Goal: Check status: Check status

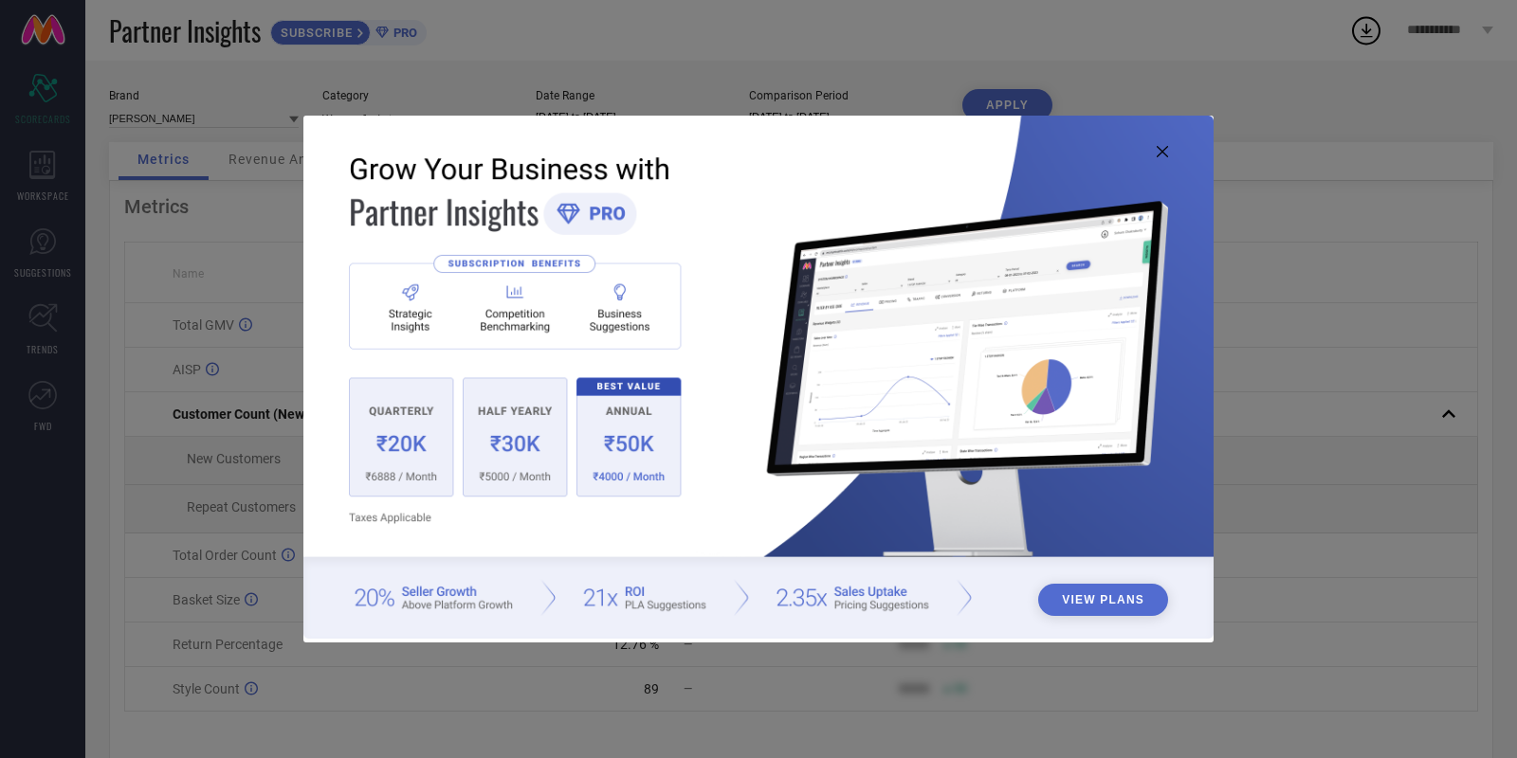
click at [1174, 141] on img at bounding box center [758, 377] width 910 height 523
click at [1171, 150] on img at bounding box center [758, 377] width 910 height 523
click at [1164, 153] on icon at bounding box center [1162, 151] width 11 height 11
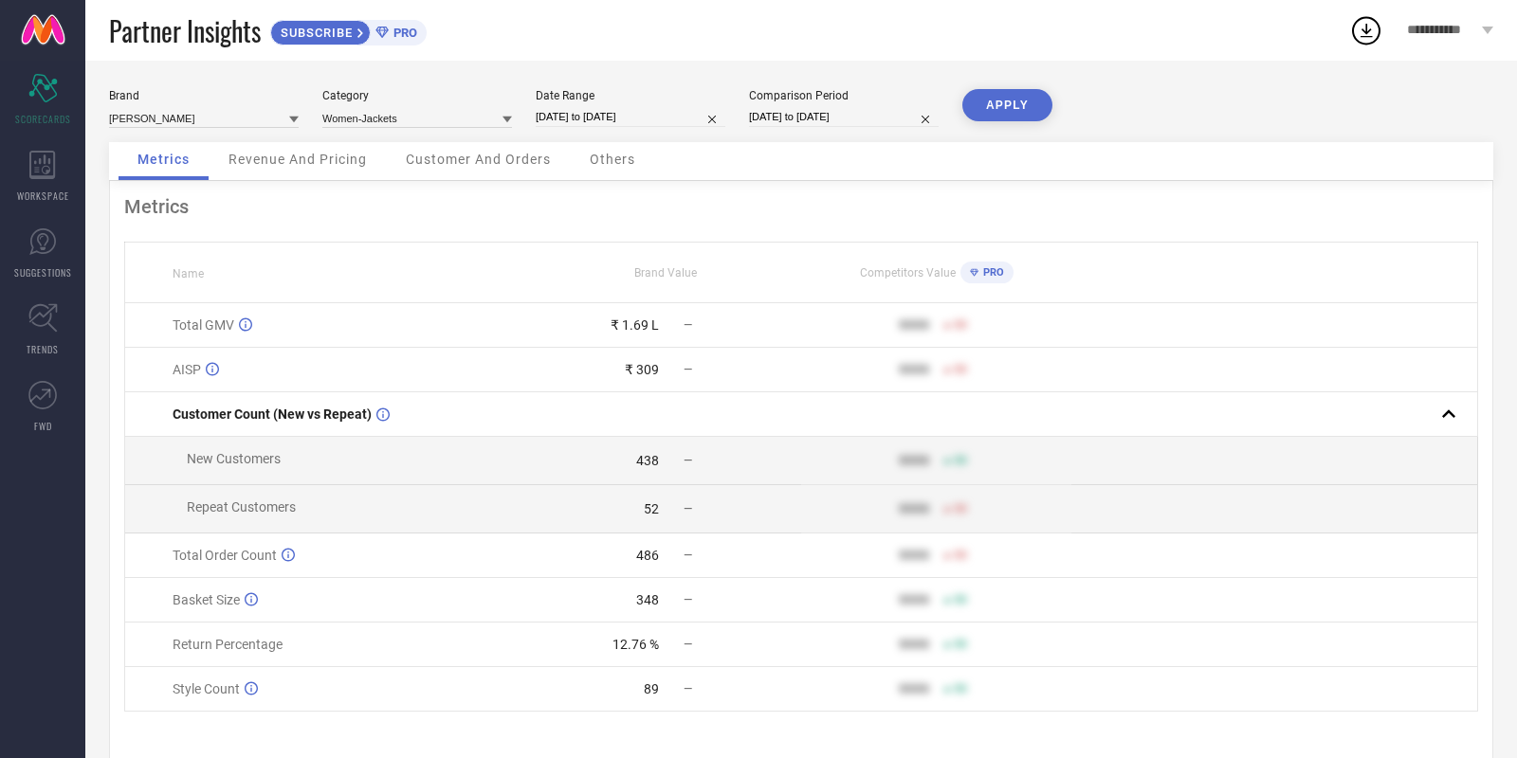
click at [577, 107] on input "[DATE] to [DATE]" at bounding box center [631, 117] width 190 height 20
select select "8"
select select "2025"
select select "9"
select select "2025"
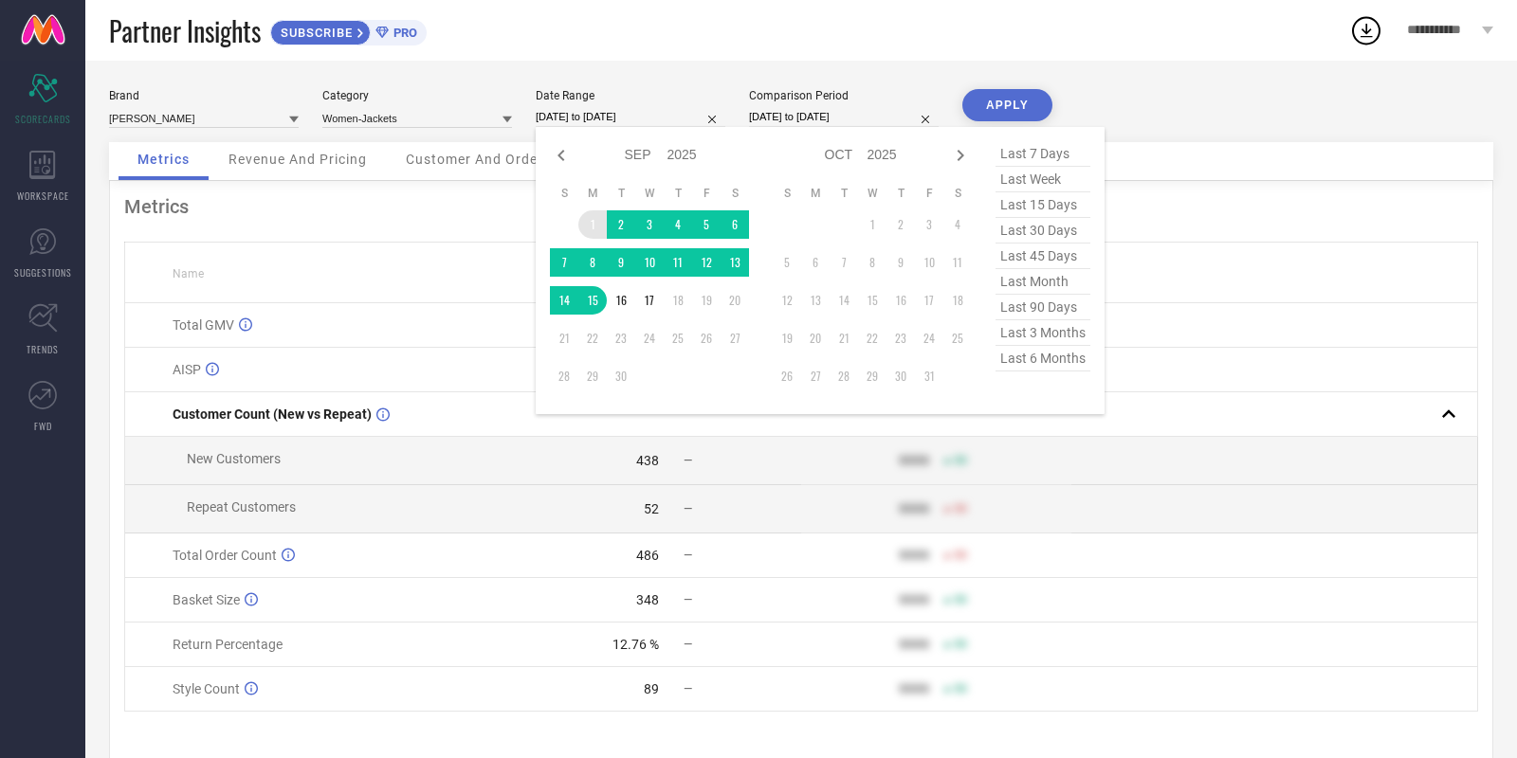
click at [586, 234] on td "1" at bounding box center [592, 224] width 28 height 28
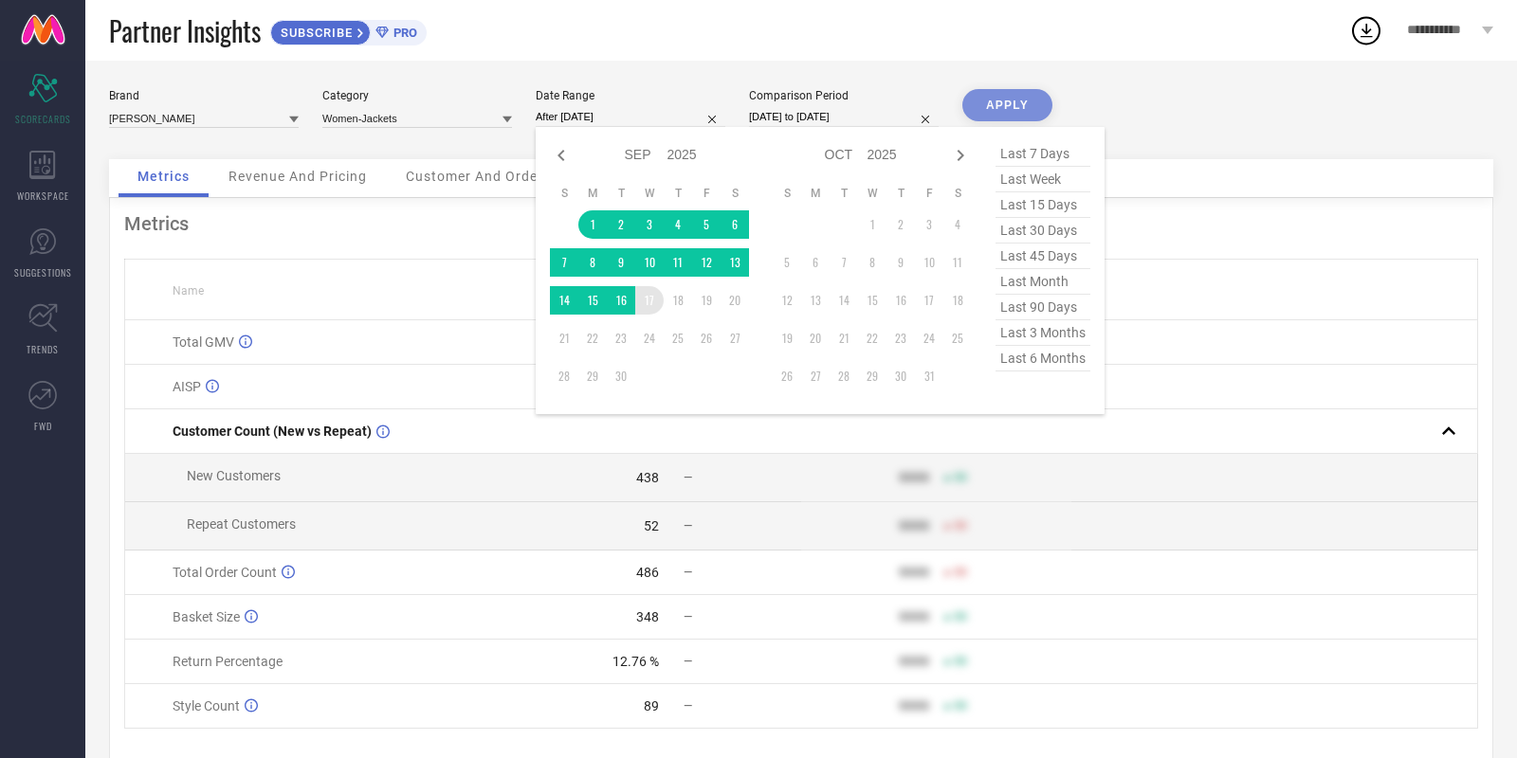
type input "[DATE] to [DATE]"
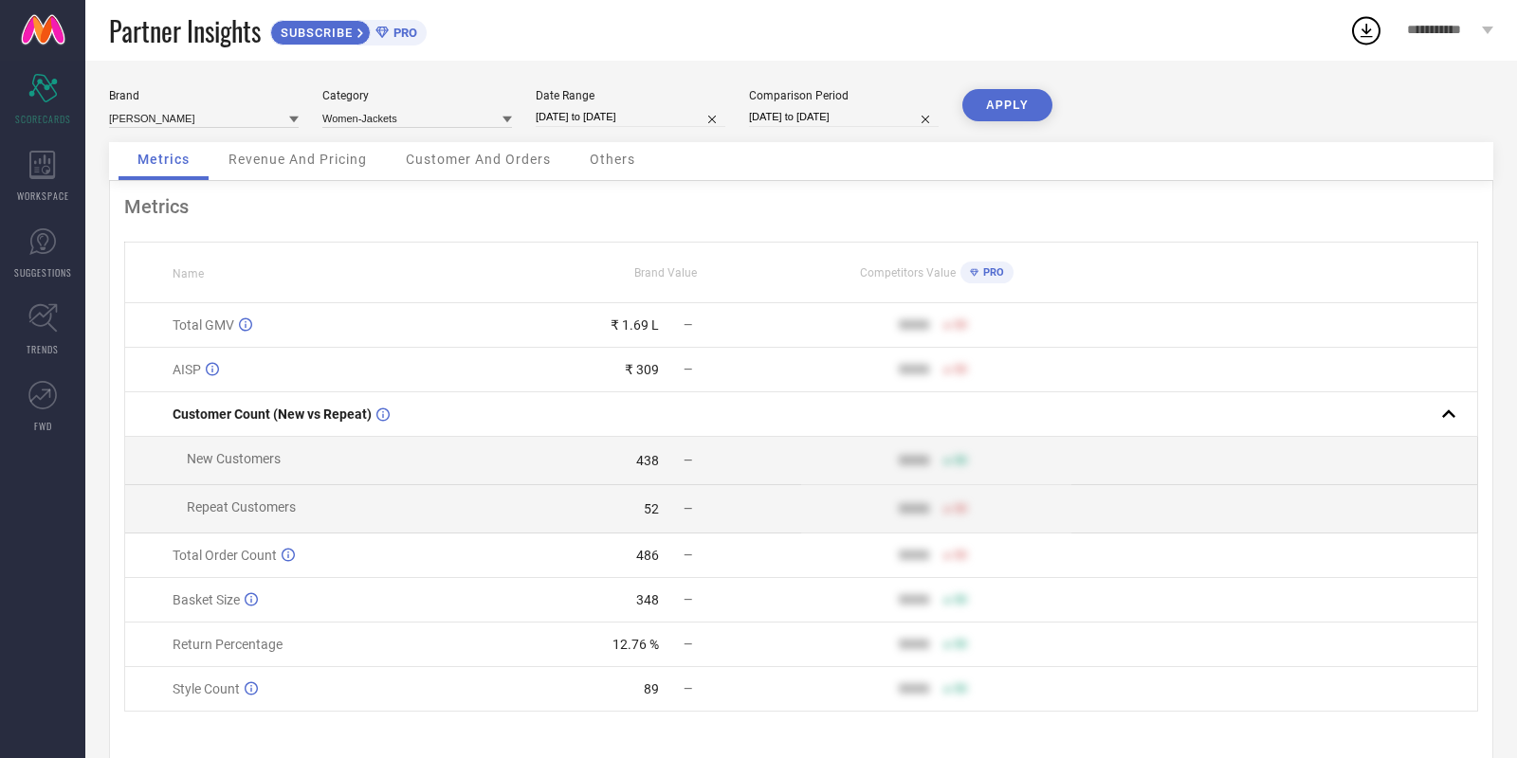
click at [989, 120] on div "APPLY" at bounding box center [1007, 115] width 90 height 53
click at [1006, 105] on button "APPLY" at bounding box center [1007, 105] width 90 height 32
click at [430, 124] on input at bounding box center [417, 118] width 190 height 20
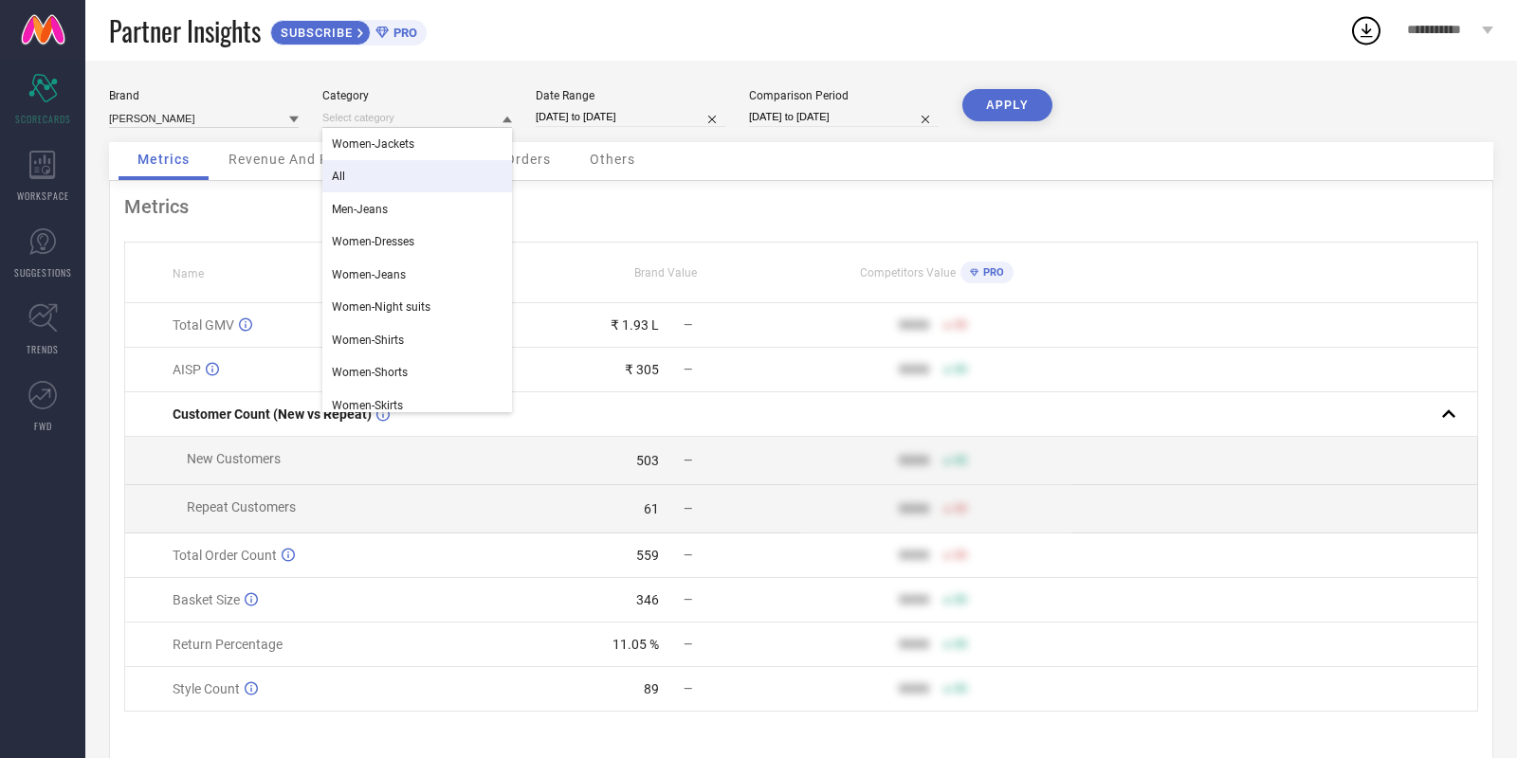
click at [416, 181] on div "All" at bounding box center [417, 176] width 190 height 32
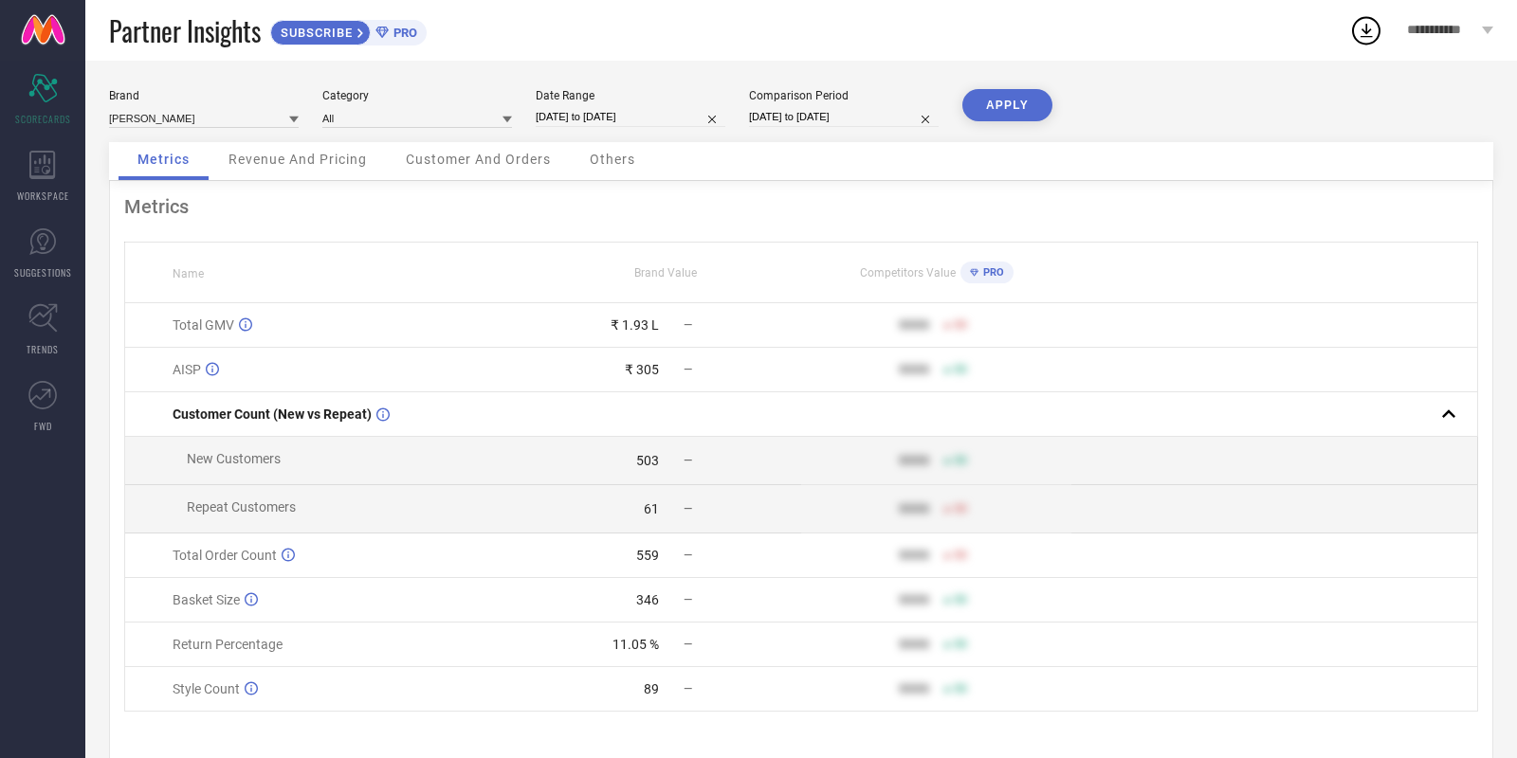
click at [986, 102] on button "APPLY" at bounding box center [1007, 105] width 90 height 32
click at [627, 124] on input "[DATE] to [DATE]" at bounding box center [631, 117] width 190 height 20
select select "8"
select select "2025"
select select "9"
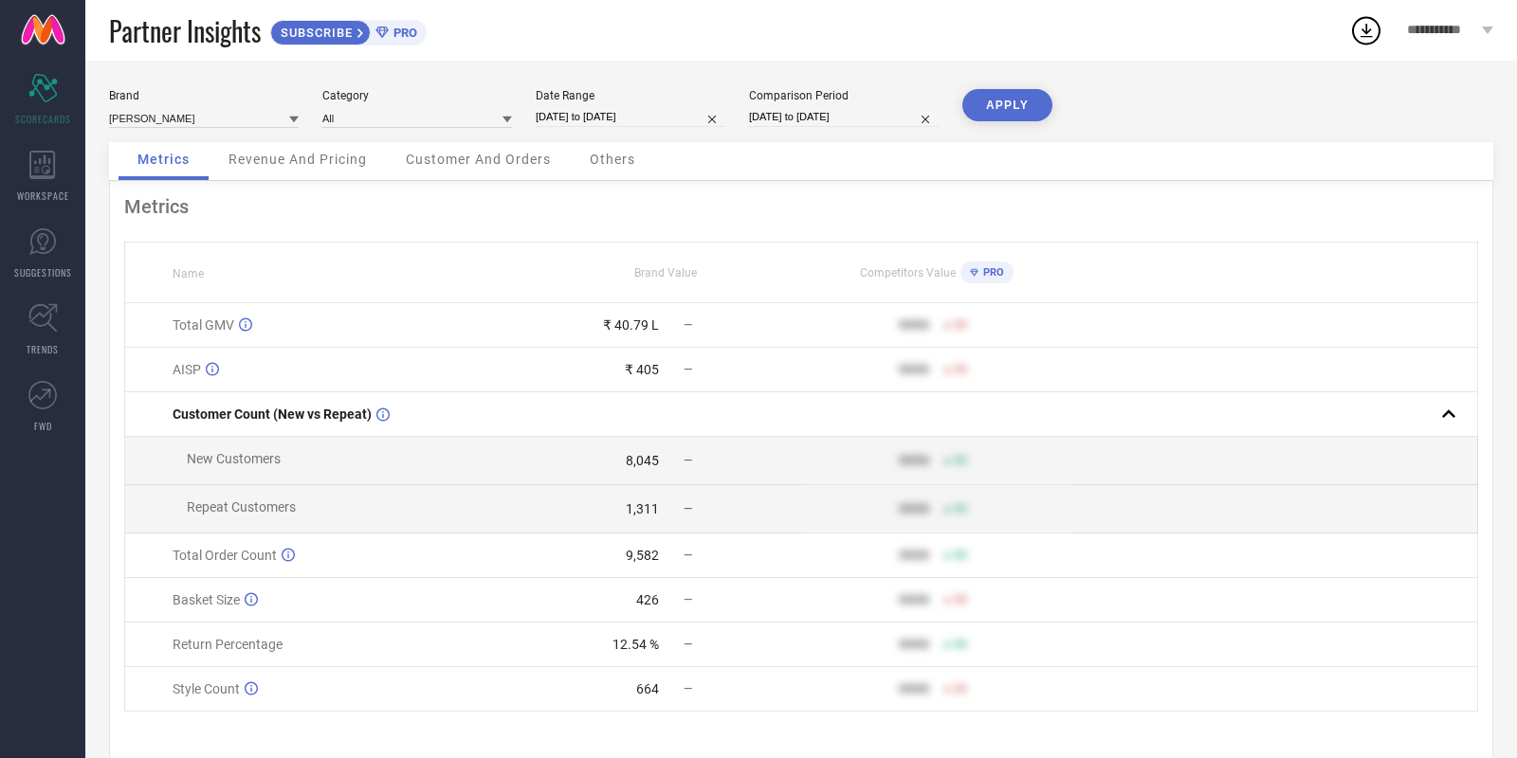
select select "2025"
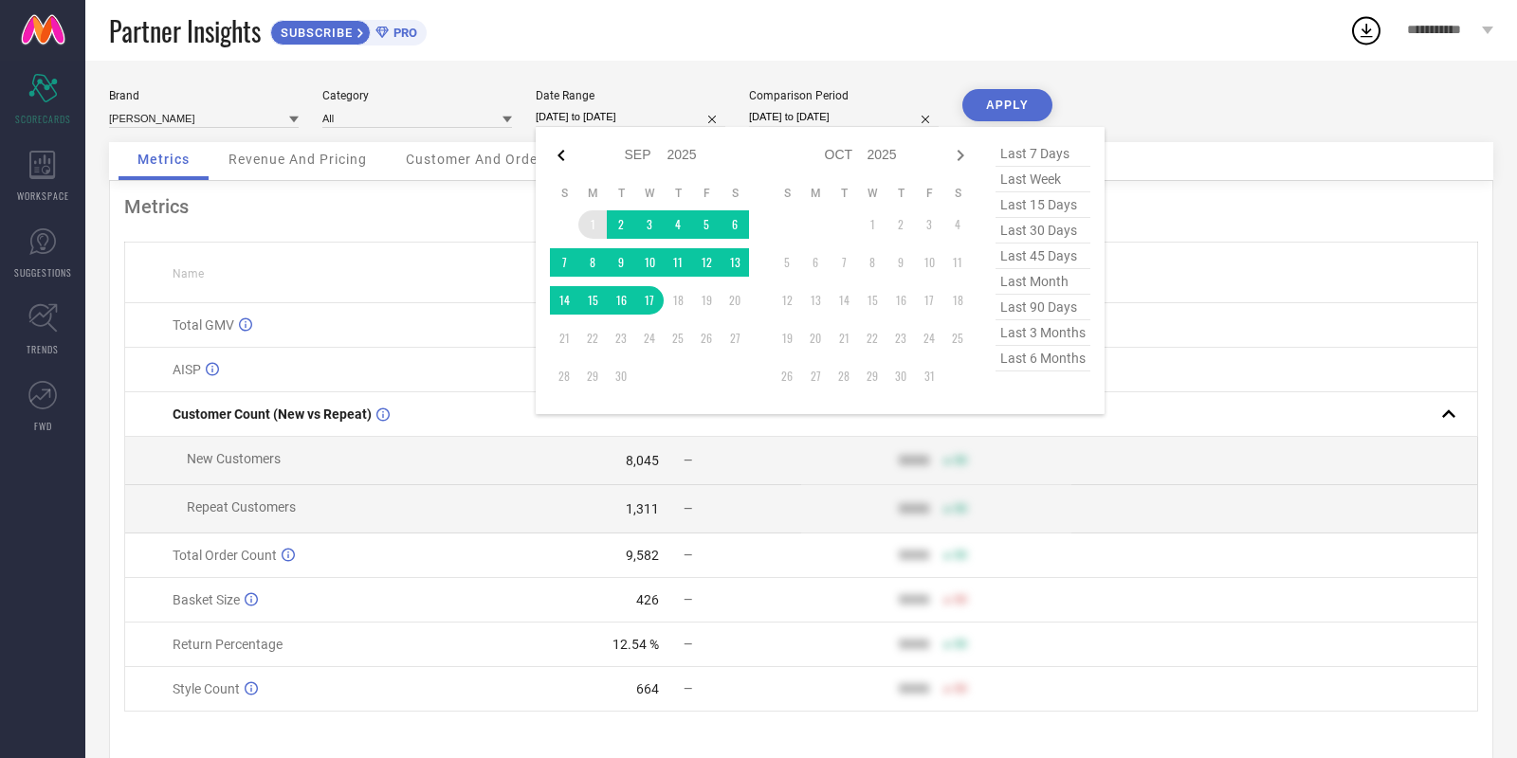
click at [555, 161] on icon at bounding box center [561, 155] width 23 height 23
select select "7"
select select "2025"
select select "8"
select select "2025"
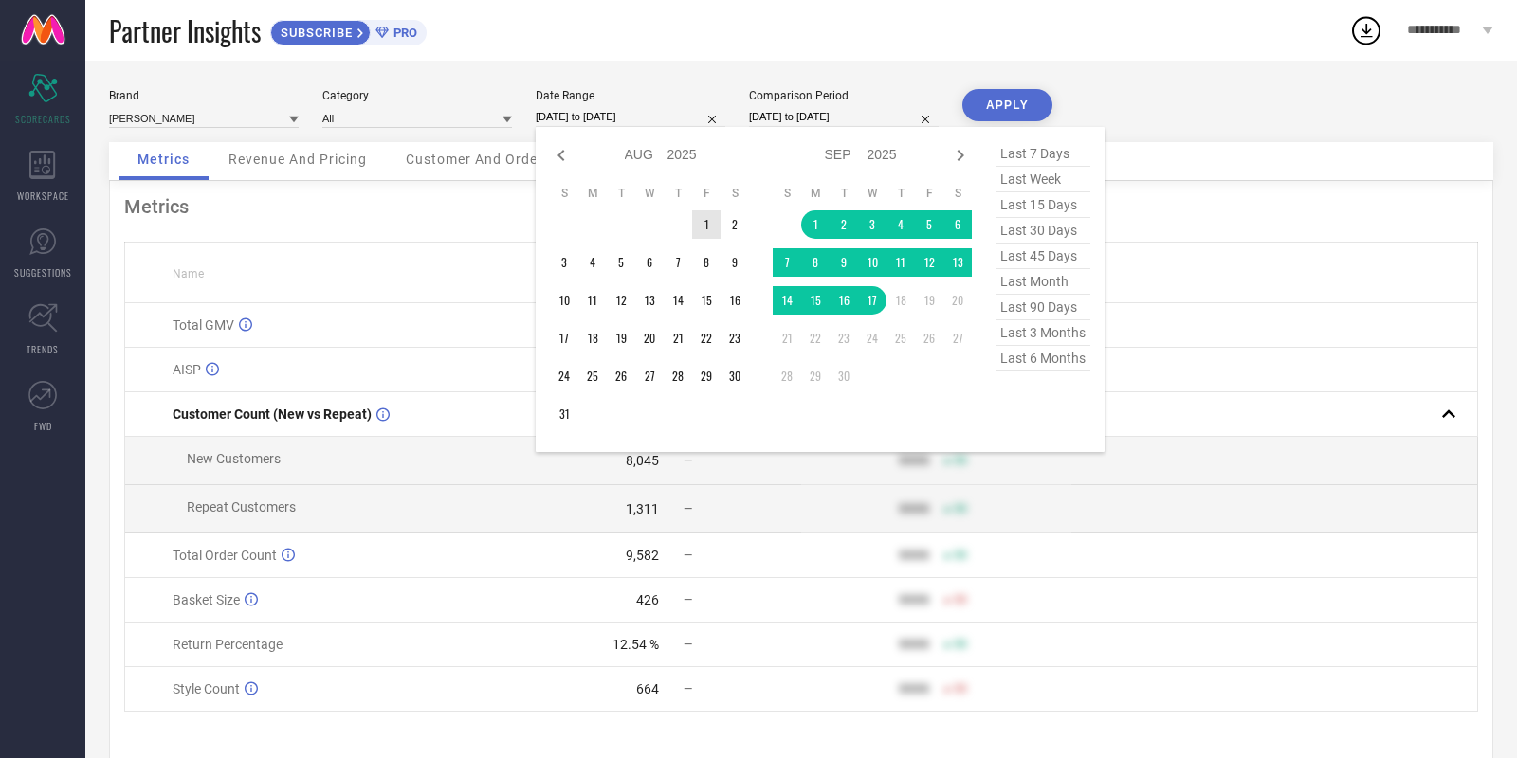
click at [703, 233] on td "1" at bounding box center [706, 224] width 28 height 28
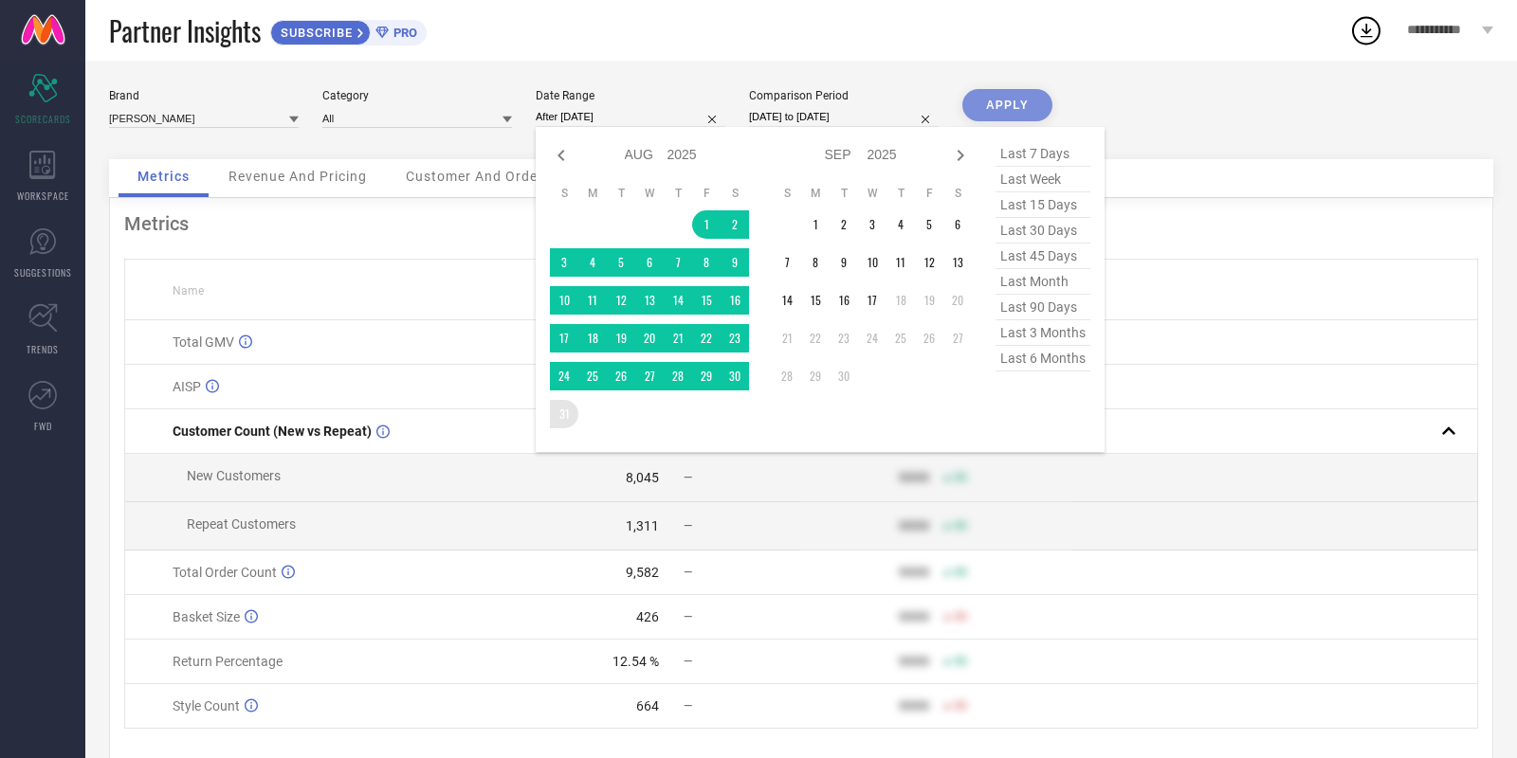
type input "[DATE] to [DATE]"
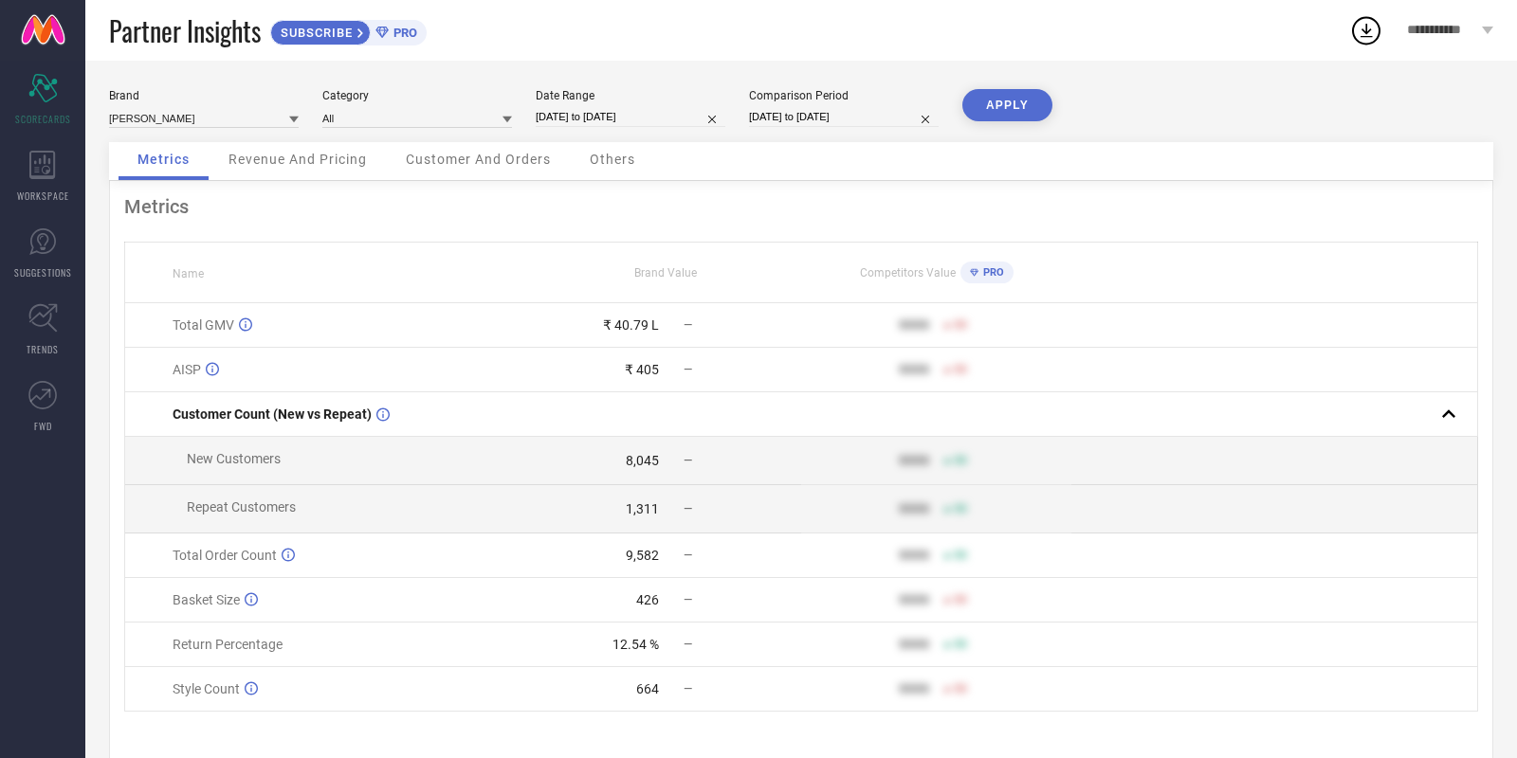
click at [983, 111] on button "APPLY" at bounding box center [1007, 105] width 90 height 32
click at [616, 118] on input "[DATE] to [DATE]" at bounding box center [631, 117] width 190 height 20
select select "7"
select select "2025"
select select "8"
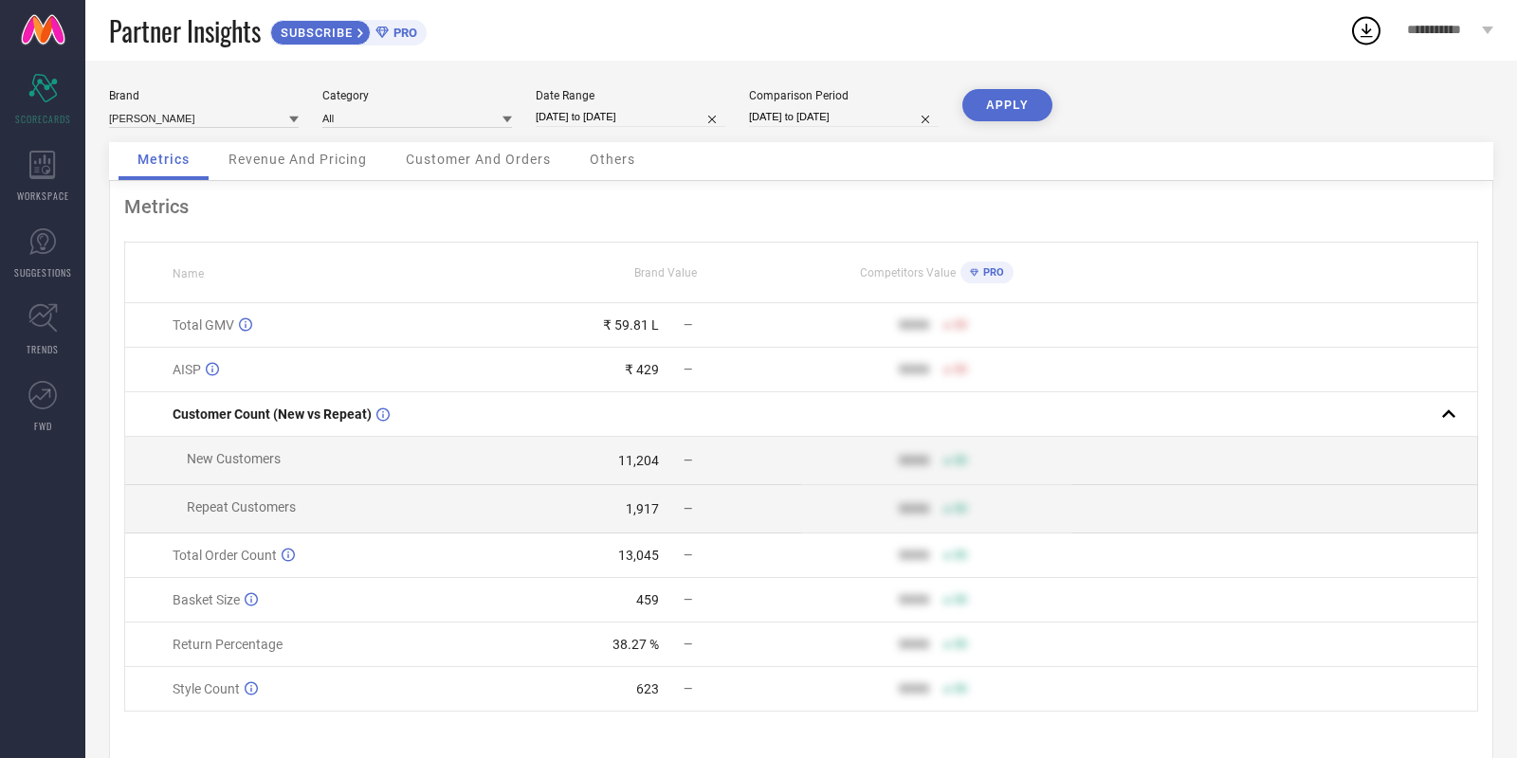
select select "2025"
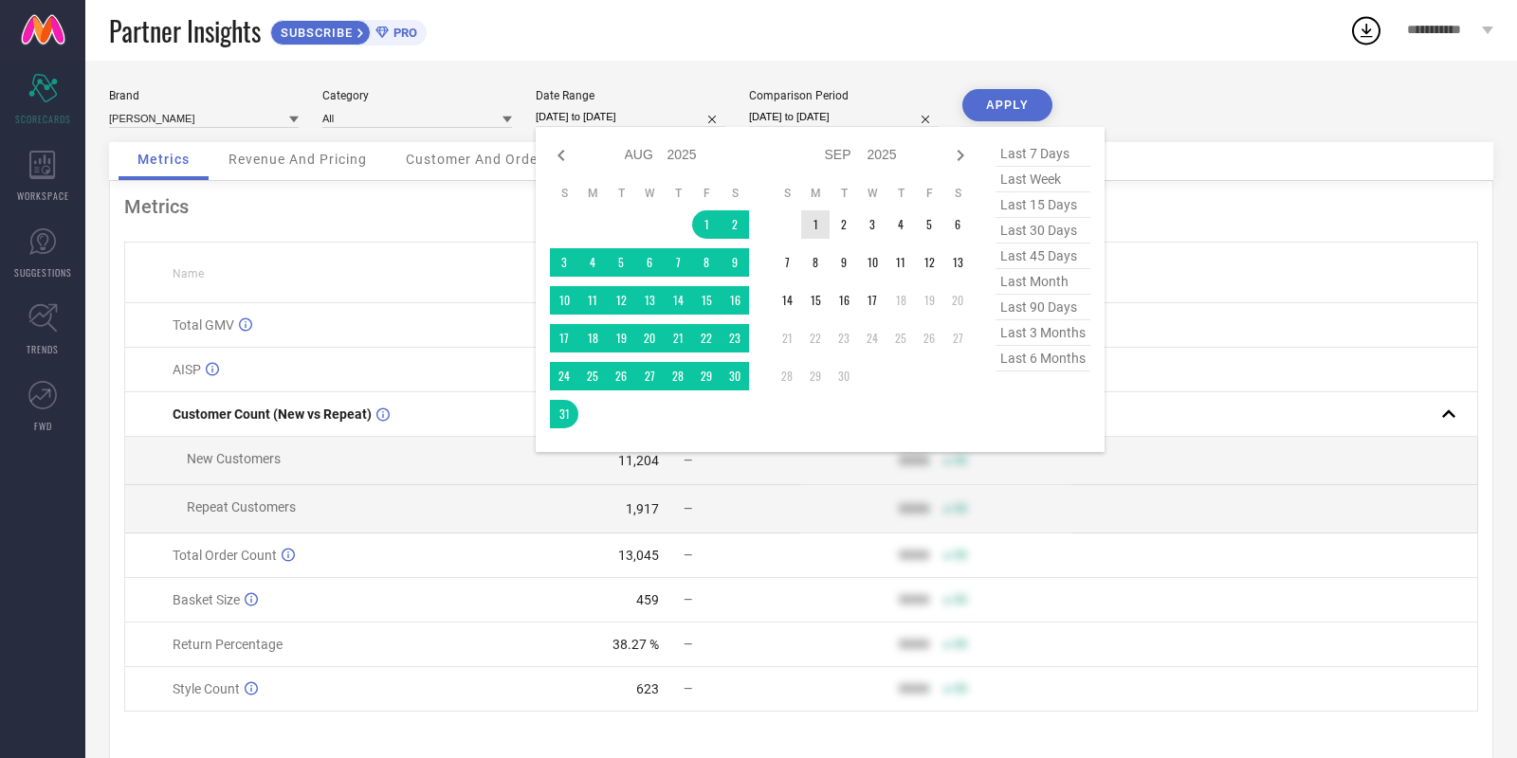
click at [817, 223] on td "1" at bounding box center [815, 224] width 28 height 28
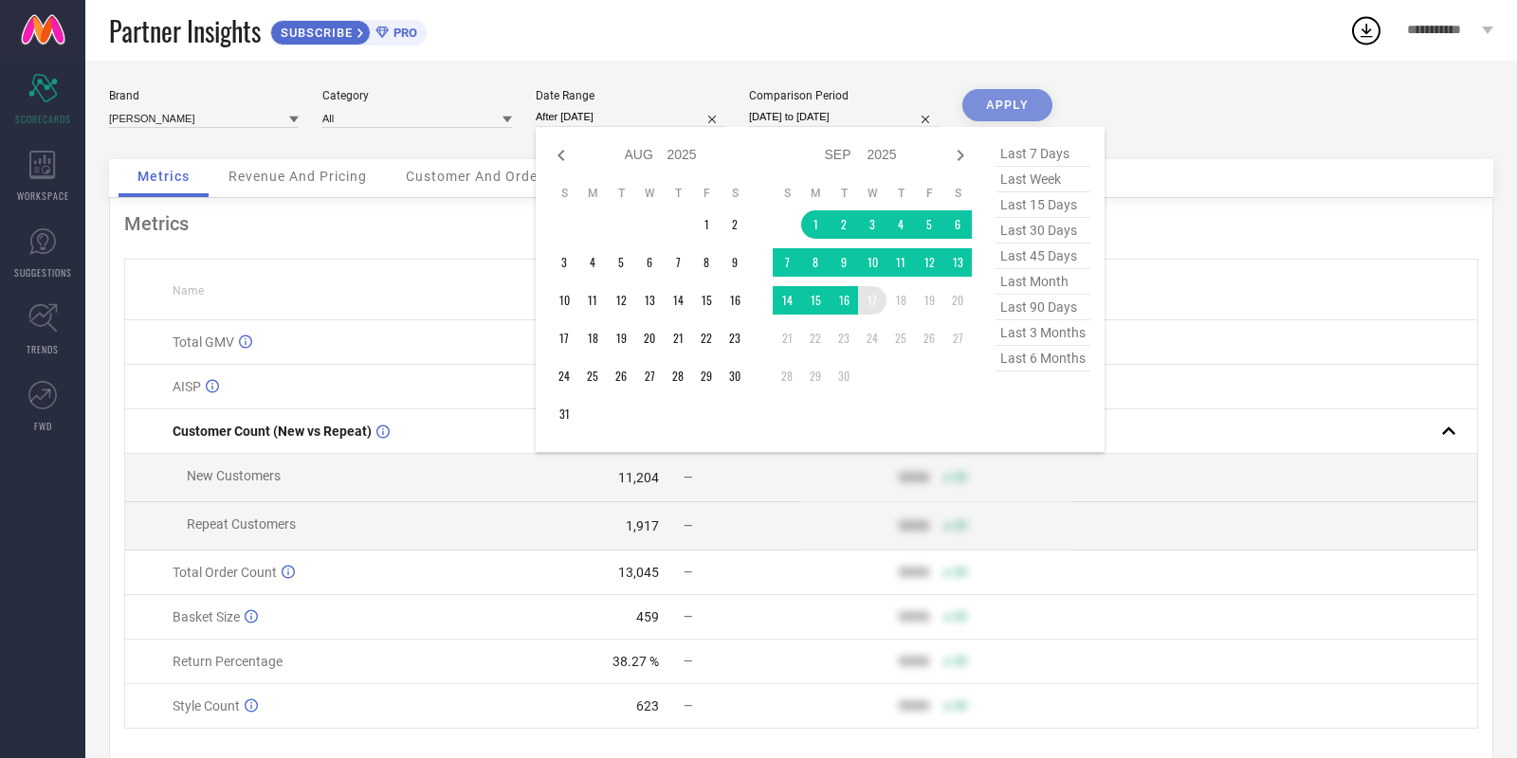
type input "[DATE] to [DATE]"
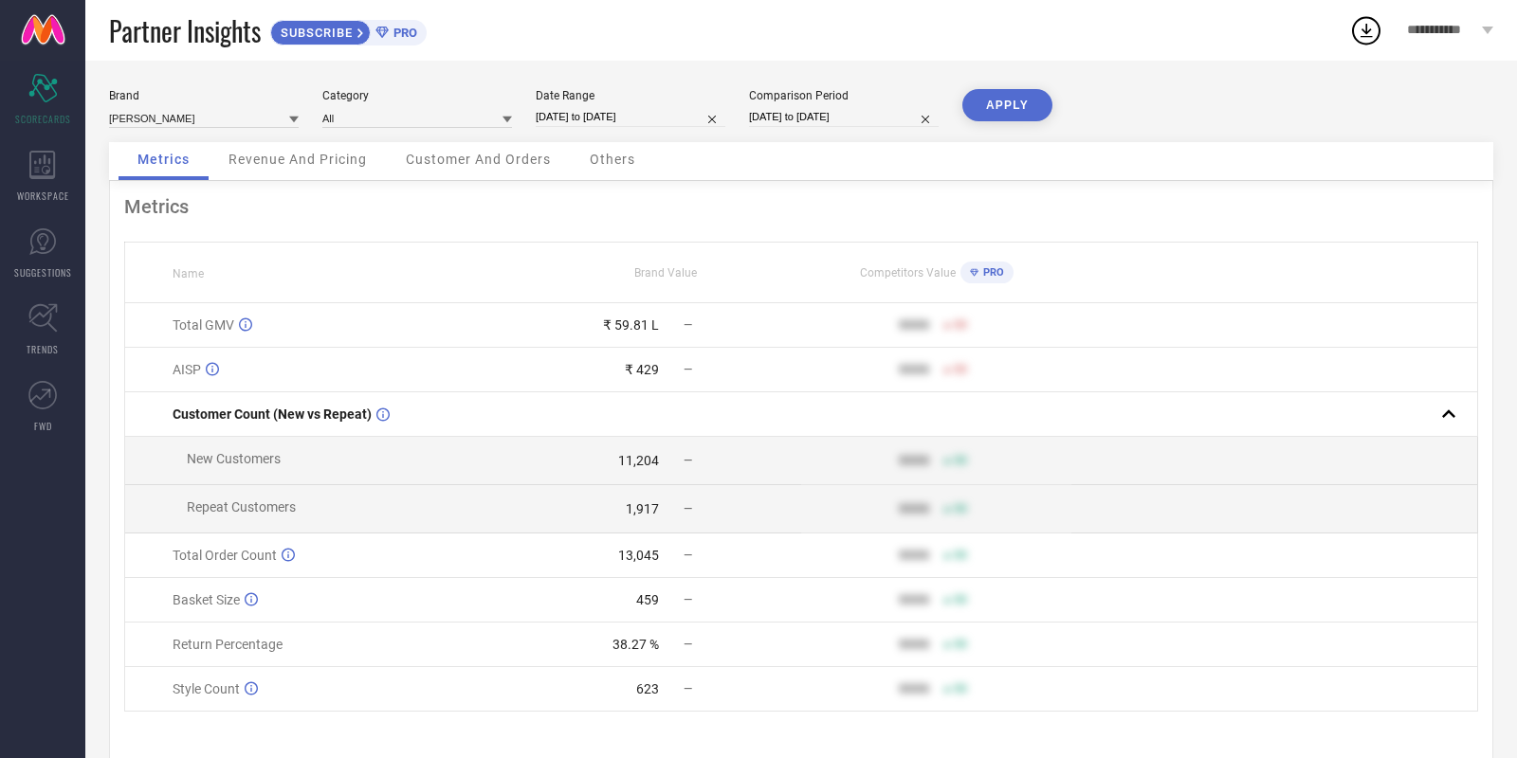
click at [1003, 115] on button "APPLY" at bounding box center [1007, 105] width 90 height 32
